Goal: Task Accomplishment & Management: Complete application form

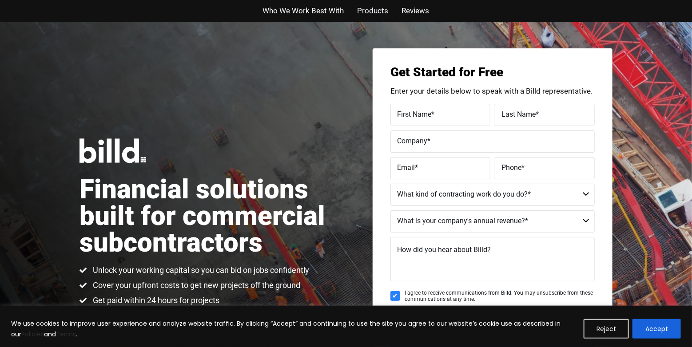
click at [412, 115] on span "First Name" at bounding box center [414, 114] width 34 height 8
click at [412, 115] on input "First Name *" at bounding box center [440, 115] width 100 height 22
type input "[PERSON_NAME]"
type input "Wngureano"
type input "Romstar Construction Inc"
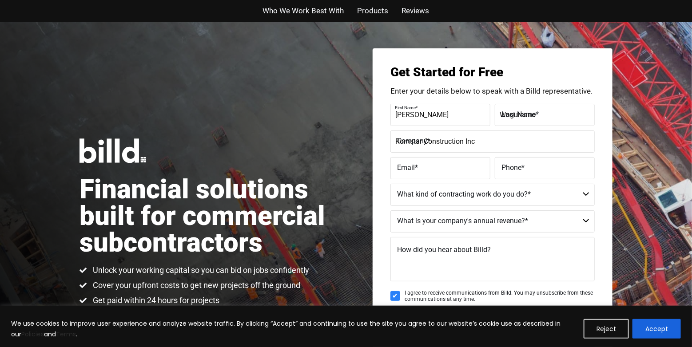
type input "[EMAIL_ADDRESS][DOMAIN_NAME]"
type input "(916) 370-1914"
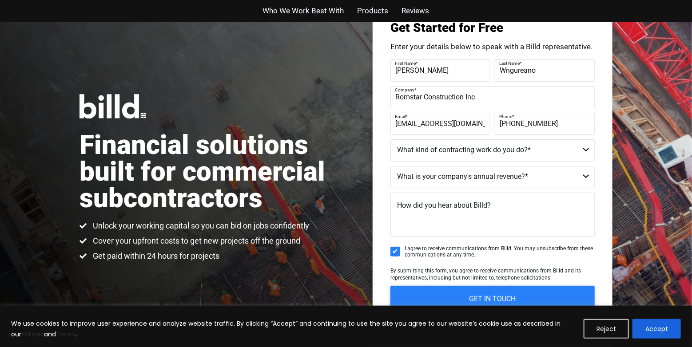
scroll to position [89, 0]
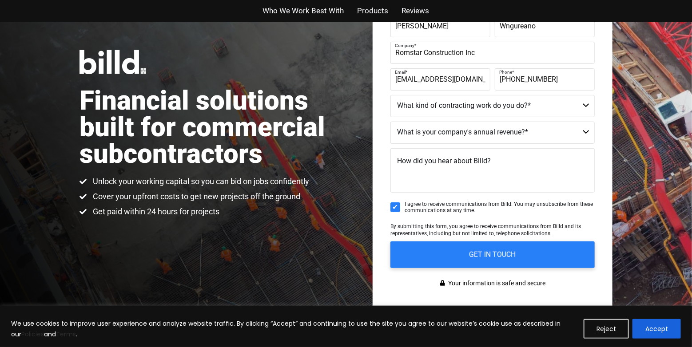
type input "Mike"
click at [437, 105] on select "Commercial Commercial and Residential Residential Not a Contractor" at bounding box center [492, 106] width 204 height 22
select select "Commercial and Residential"
click at [390, 95] on select "Commercial Commercial and Residential Residential Not a Contractor" at bounding box center [492, 106] width 204 height 22
click at [449, 131] on select "$40M + $25M - $40M $8M - $25M $4M - $8M $2M - $4M $1M - $2M Less than $1M" at bounding box center [492, 133] width 204 height 22
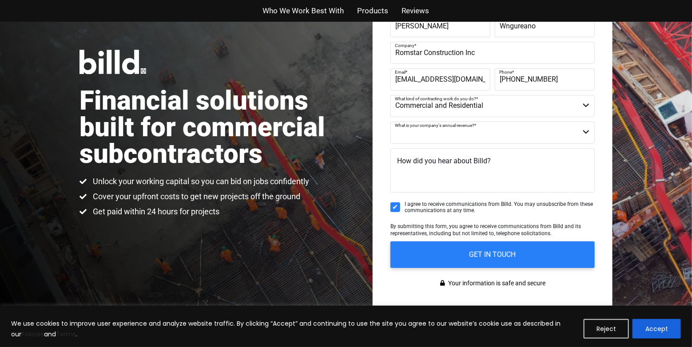
select select "Less than $1M"
click at [390, 122] on select "$40M + $25M - $40M $8M - $25M $4M - $8M $2M - $4M $1M - $2M Less than $1M" at bounding box center [492, 133] width 204 height 22
click at [430, 164] on span "How did you hear about Billd?" at bounding box center [444, 161] width 94 height 8
click at [430, 164] on textarea "How did you hear about Billd?" at bounding box center [492, 170] width 204 height 44
type textarea "C"
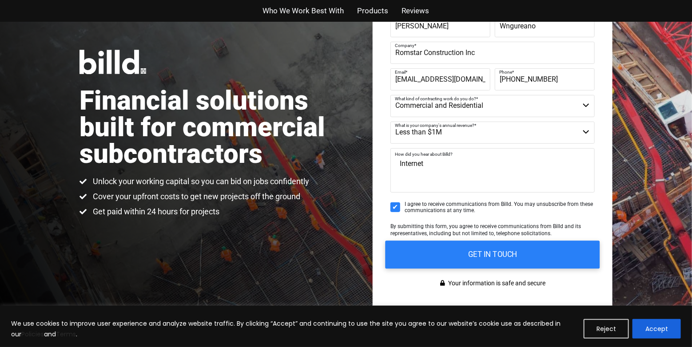
type textarea "Internet"
click at [493, 252] on input "GET IN TOUCH" at bounding box center [493, 255] width 215 height 28
